Goal: Task Accomplishment & Management: Use online tool/utility

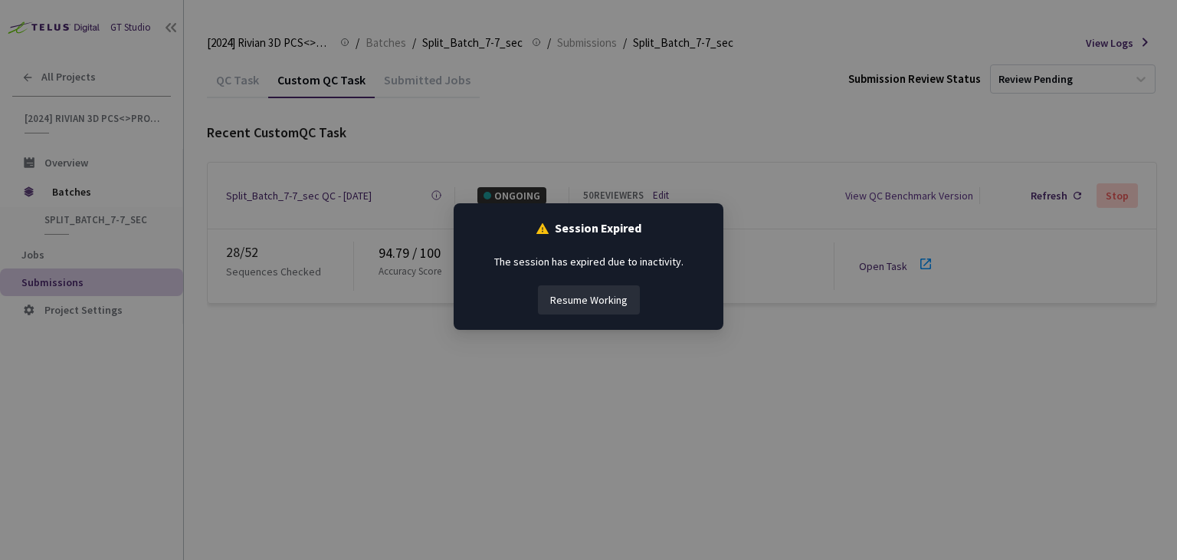
click at [564, 294] on button "Resume Working" at bounding box center [589, 299] width 102 height 29
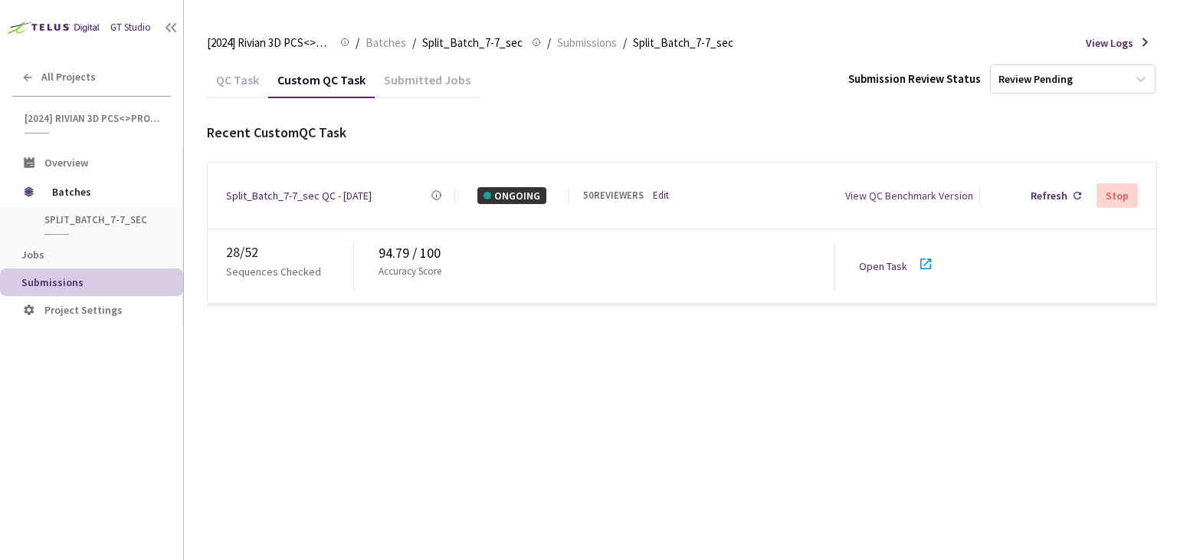
click at [86, 25] on img at bounding box center [52, 27] width 104 height 24
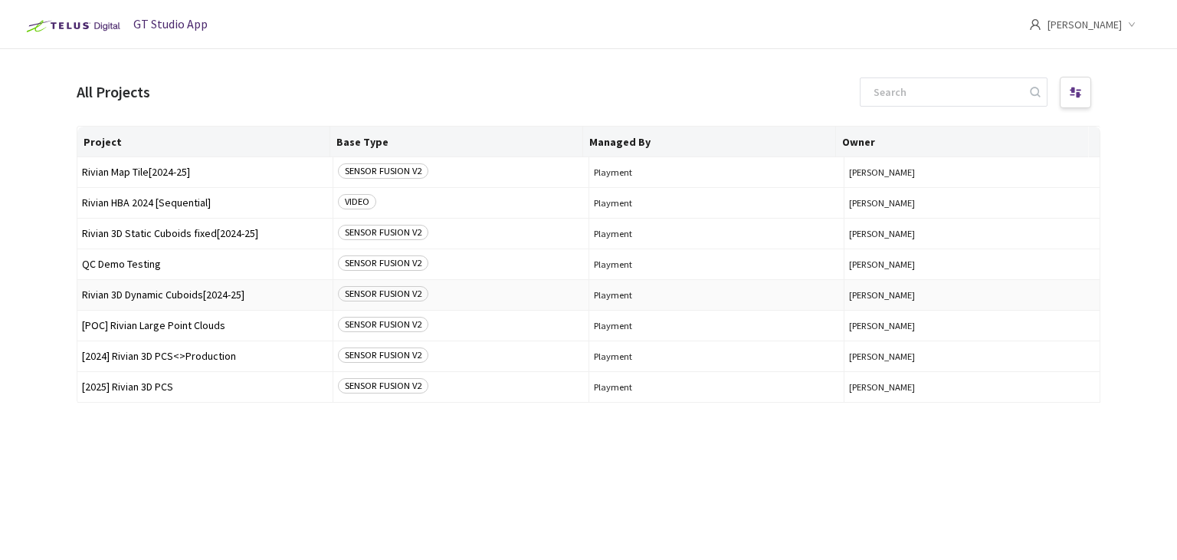
click at [163, 294] on span "Rivian 3D Dynamic Cuboids[2024-25]" at bounding box center [205, 294] width 246 height 11
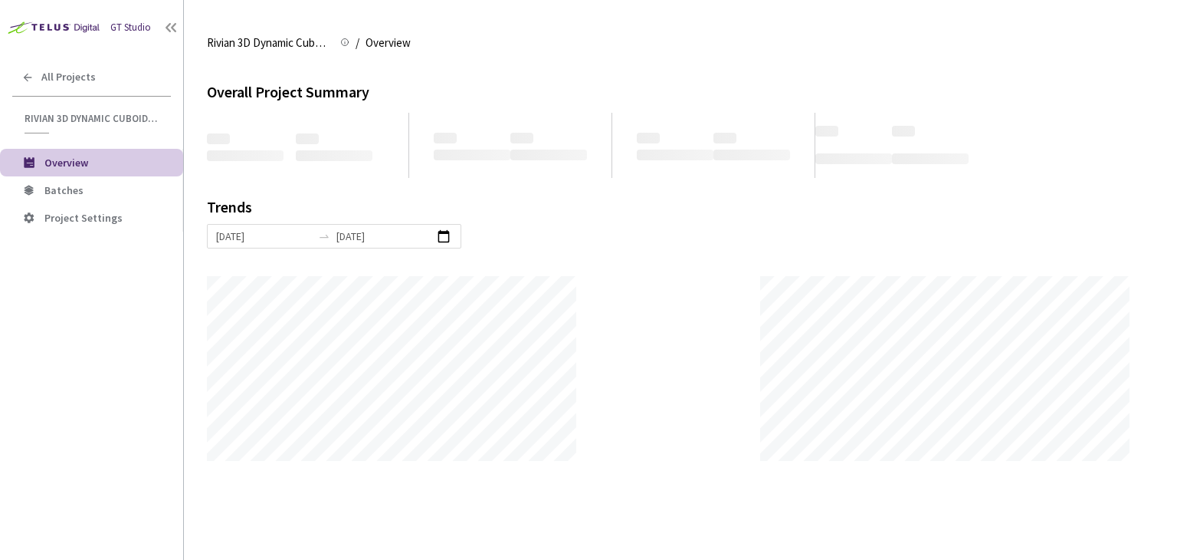
scroll to position [559, 1177]
click at [76, 185] on span "Batches" at bounding box center [63, 190] width 39 height 14
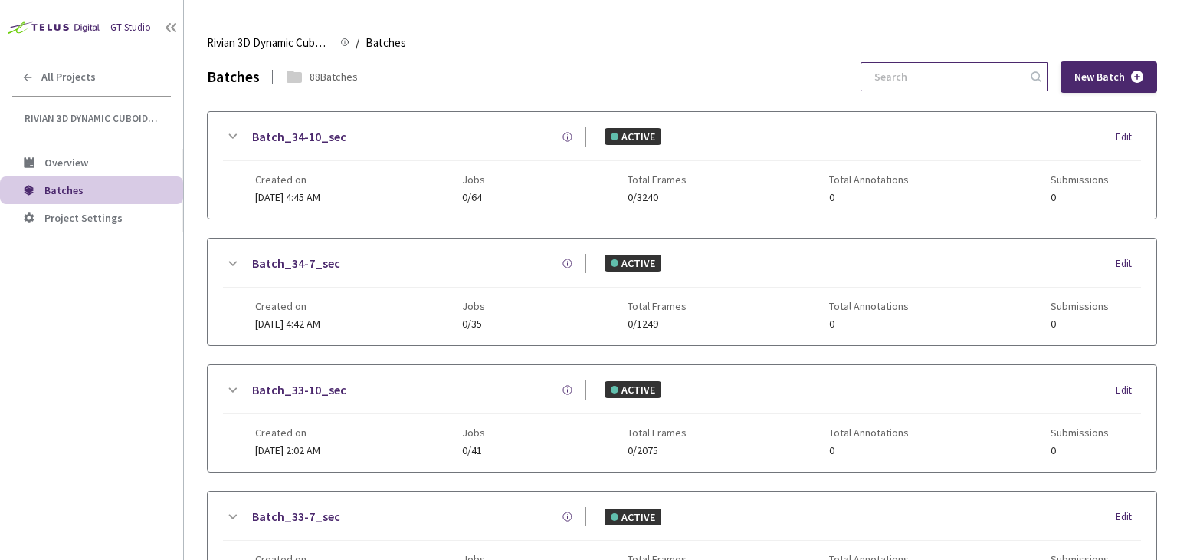
click at [969, 73] on input at bounding box center [946, 77] width 163 height 28
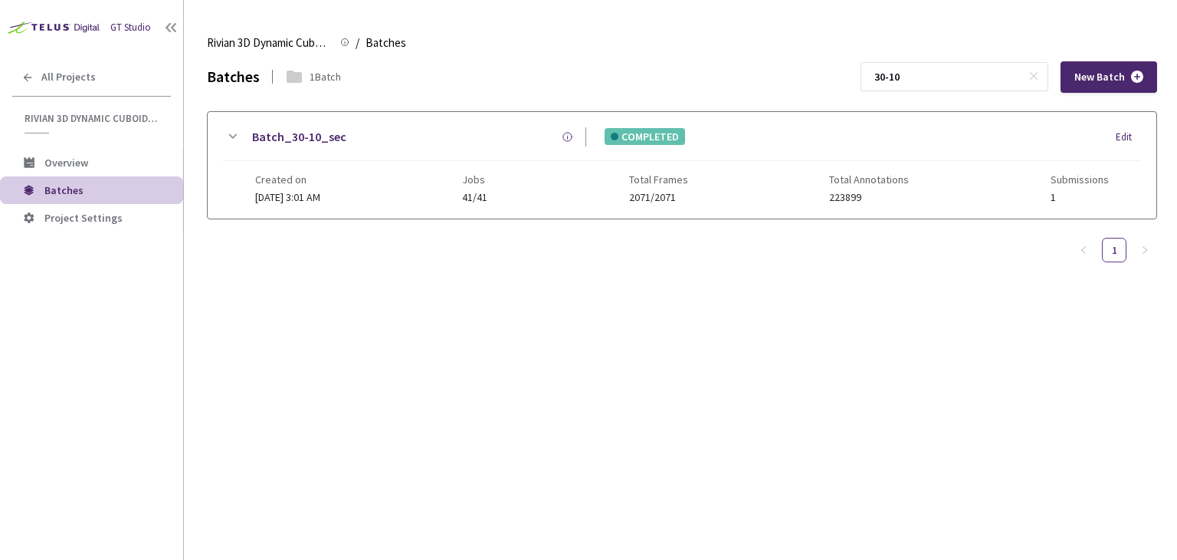
type input "30-10"
click at [322, 130] on link "Batch_30-10_sec" at bounding box center [299, 136] width 94 height 19
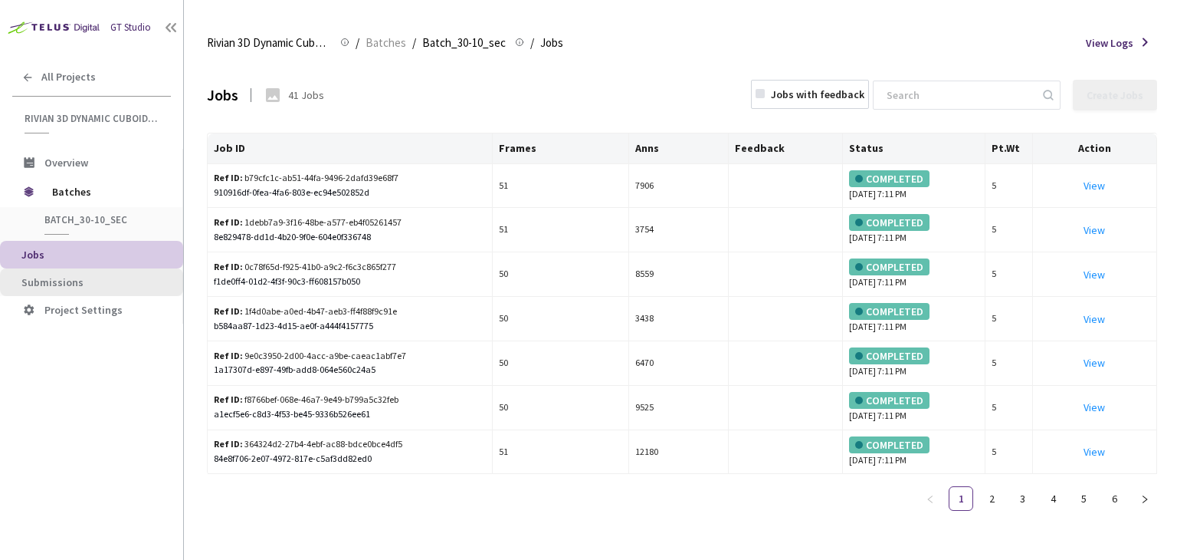
click at [55, 286] on span "Submissions" at bounding box center [52, 282] width 62 height 14
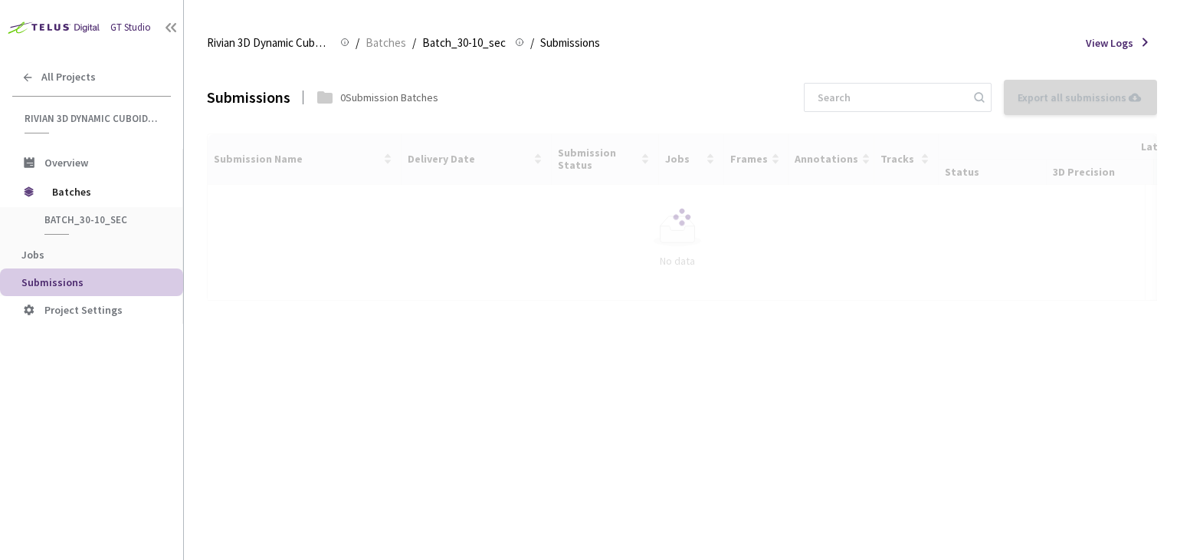
click at [264, 193] on div at bounding box center [682, 216] width 950 height 167
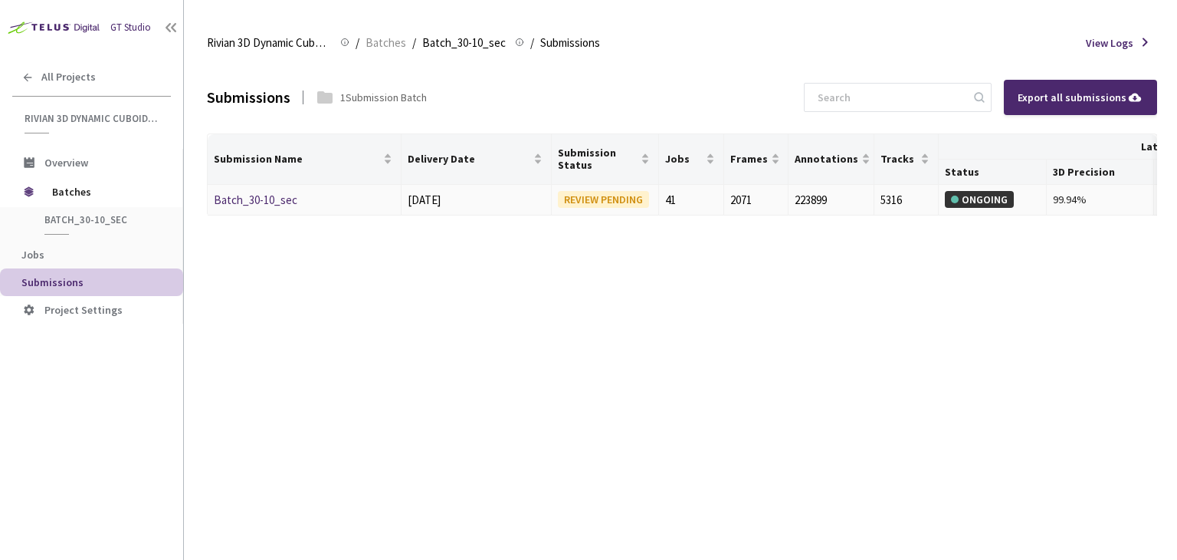
click at [261, 199] on link "Batch_30-10_sec" at bounding box center [256, 199] width 84 height 15
